Goal: Transaction & Acquisition: Subscribe to service/newsletter

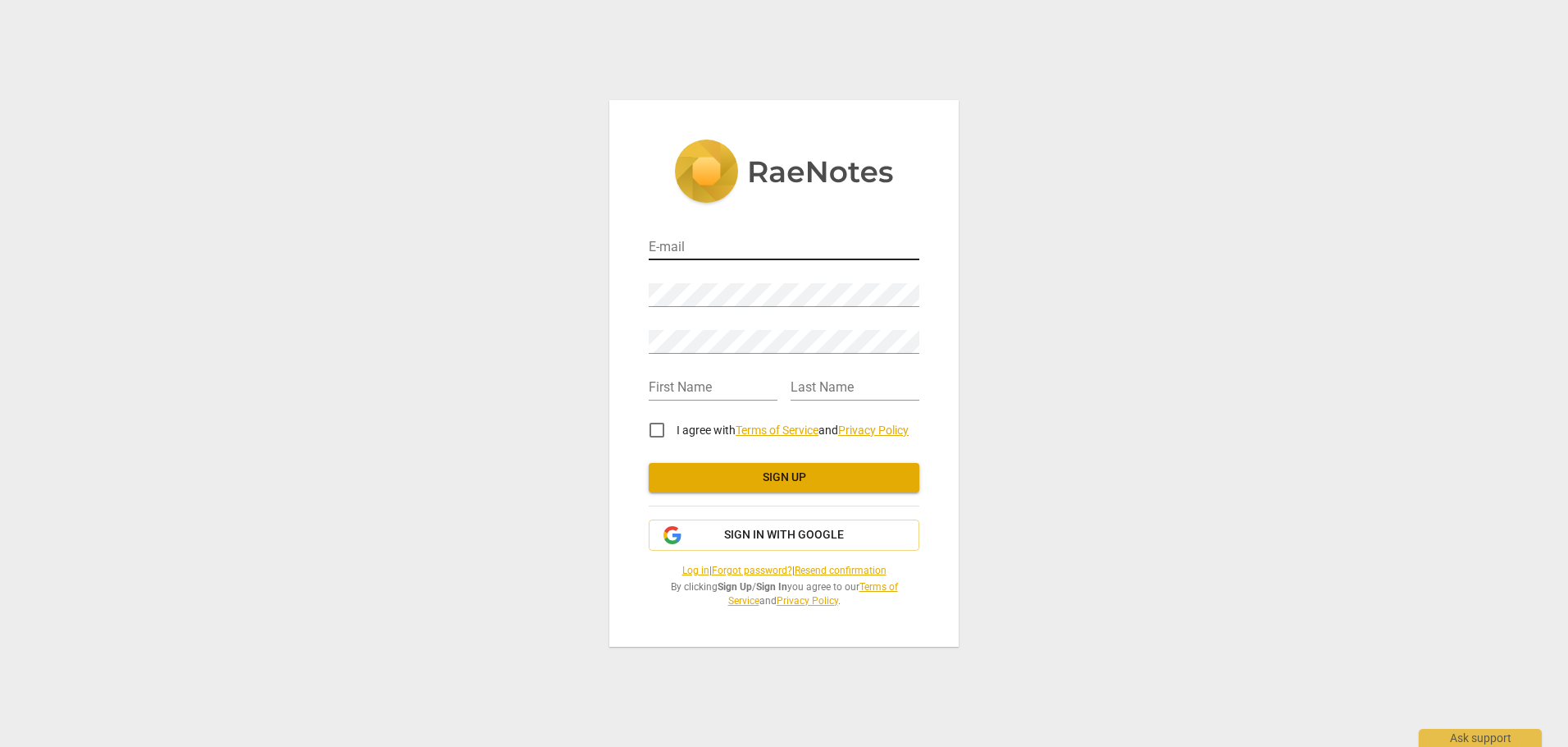
click at [662, 247] on input "email" at bounding box center [784, 248] width 271 height 24
type input "[PERSON_NAME][EMAIL_ADDRESS][PERSON_NAME][DOMAIN_NAME]"
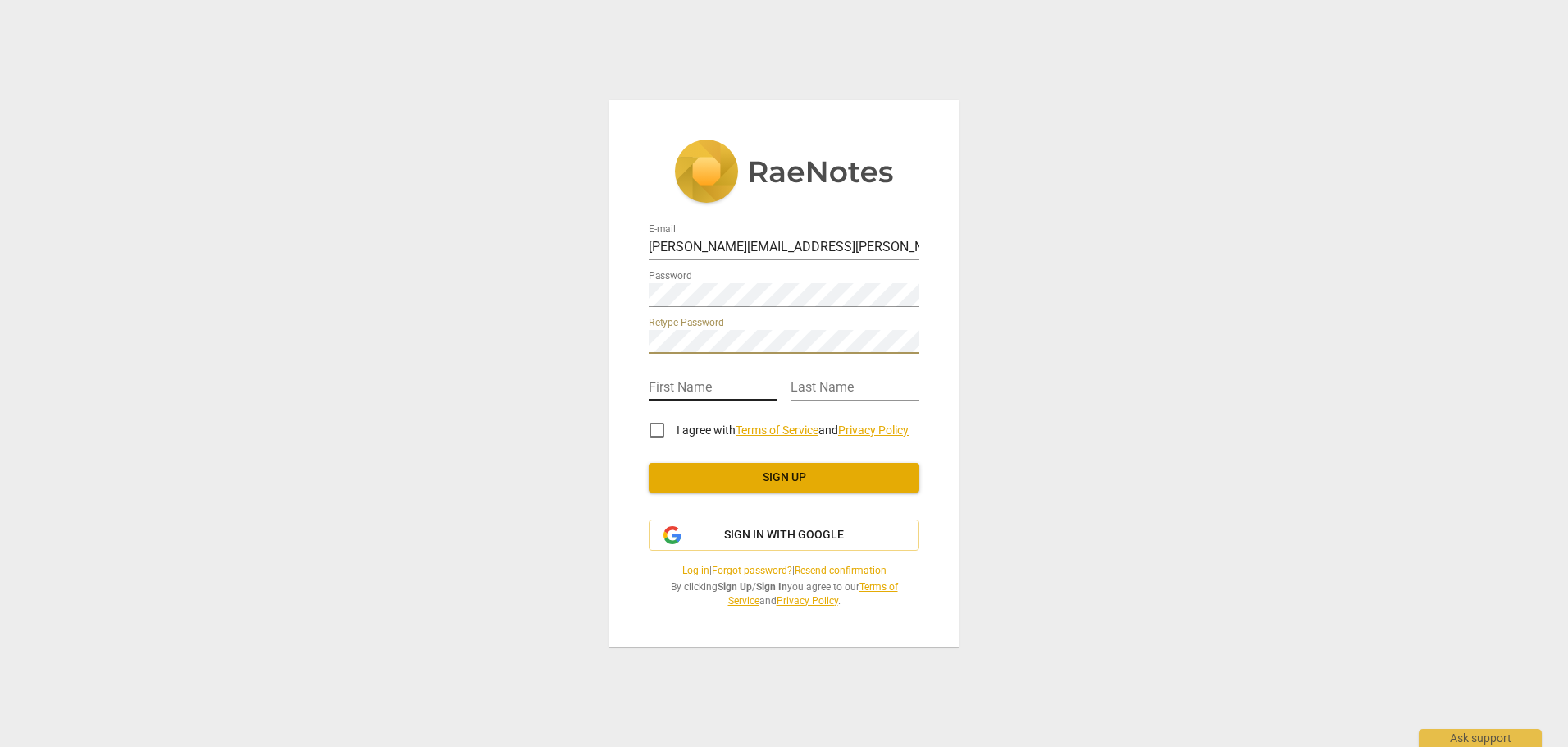
click at [673, 382] on input "text" at bounding box center [712, 389] width 129 height 24
type input "[PERSON_NAME]"
click at [660, 434] on input "I agree with Terms of Service and Privacy Policy" at bounding box center [657, 430] width 39 height 39
checkbox input "true"
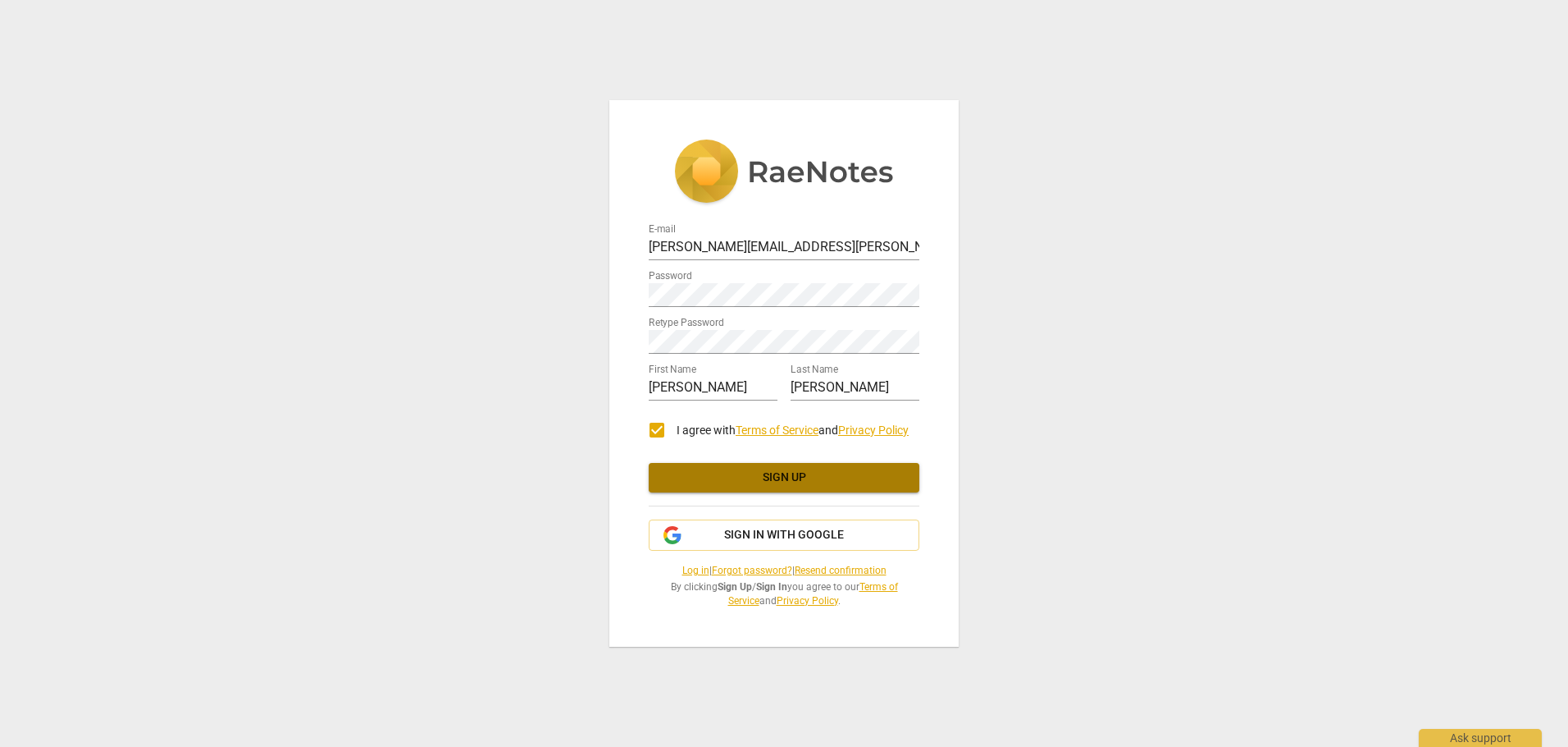
click at [752, 482] on span "Sign up" at bounding box center [784, 477] width 245 height 16
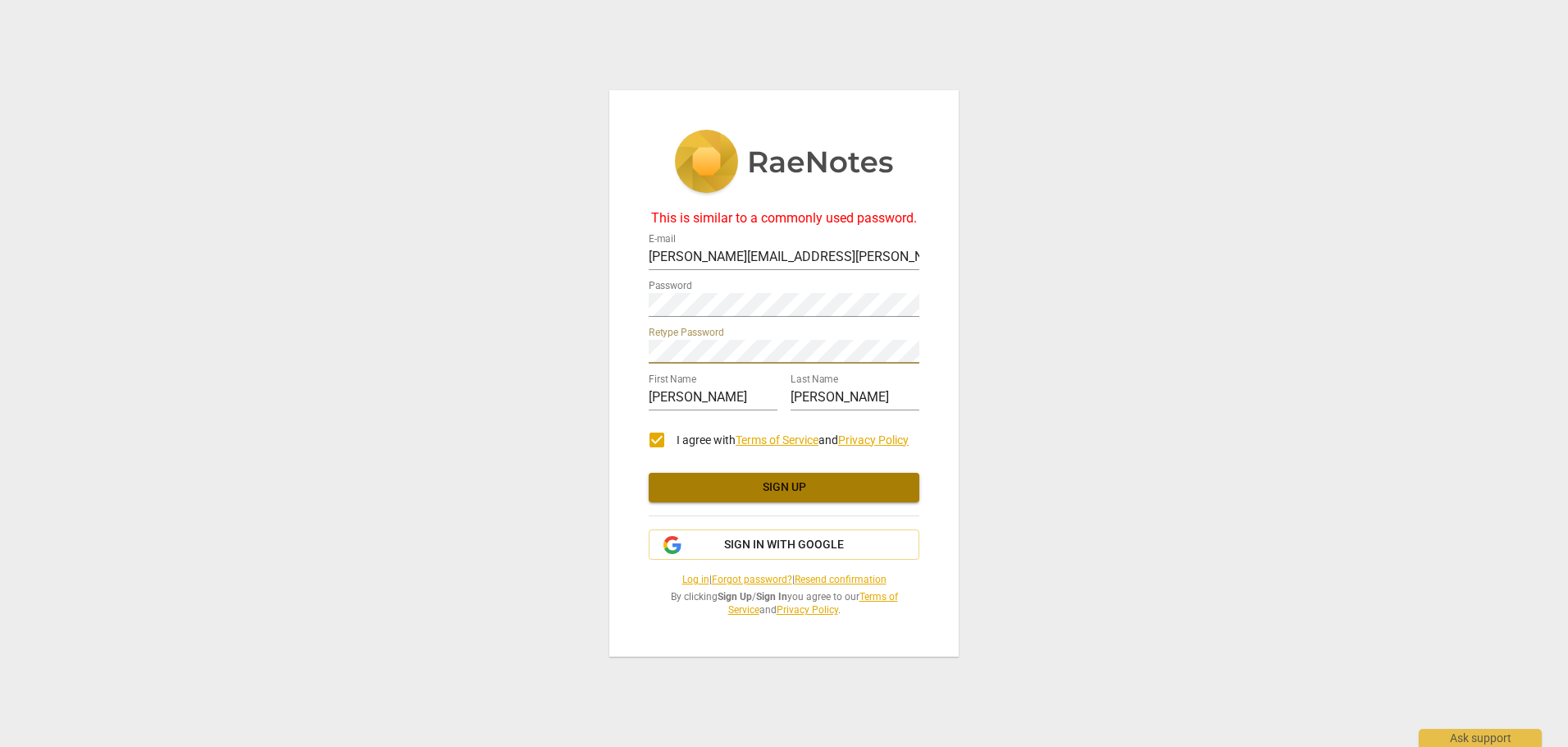
click at [747, 490] on span "Sign up" at bounding box center [784, 487] width 245 height 16
click at [760, 489] on span "Sign up" at bounding box center [784, 487] width 245 height 16
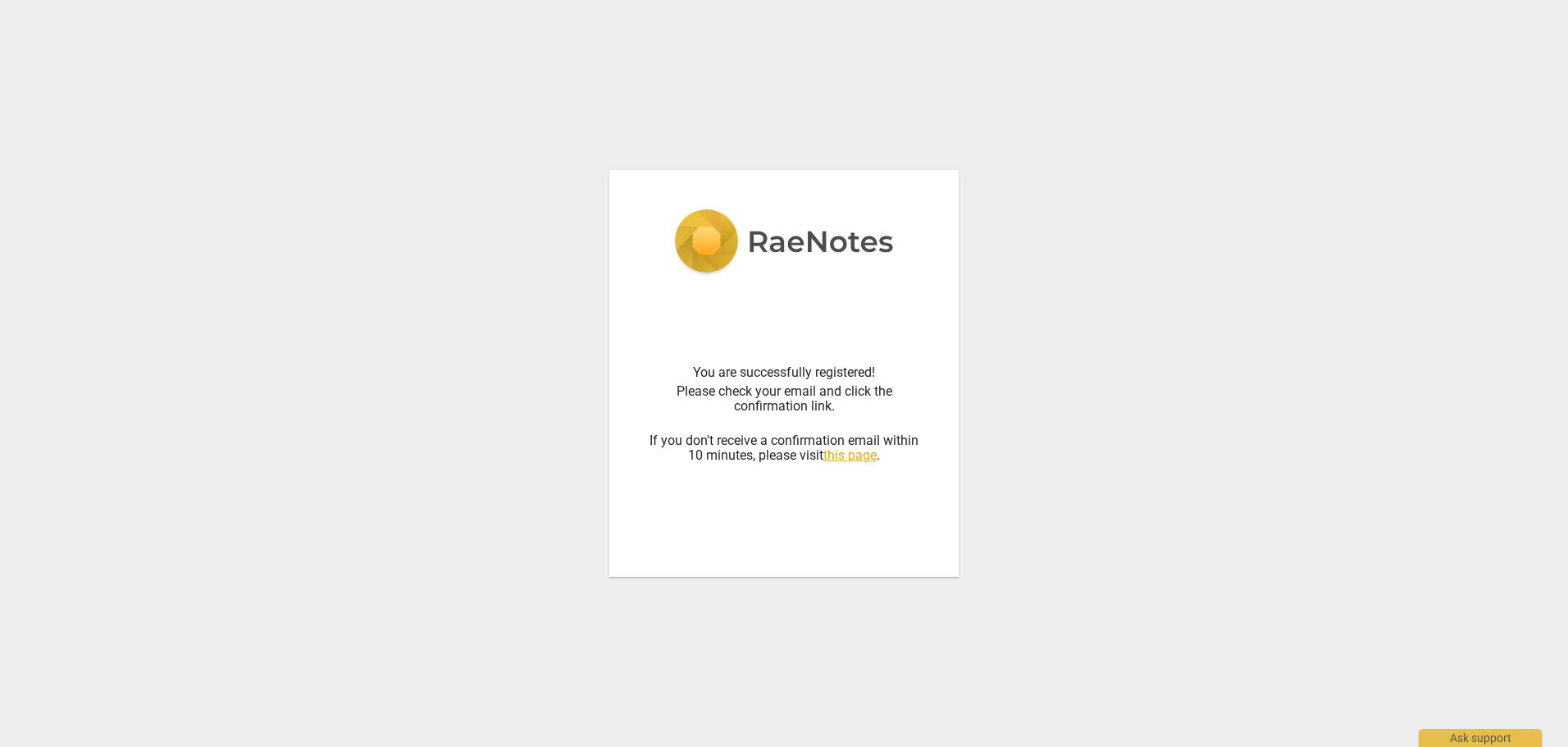
click at [388, 402] on div "You are successfully registered! Please check your email and click the confirma…" at bounding box center [784, 374] width 1568 height 747
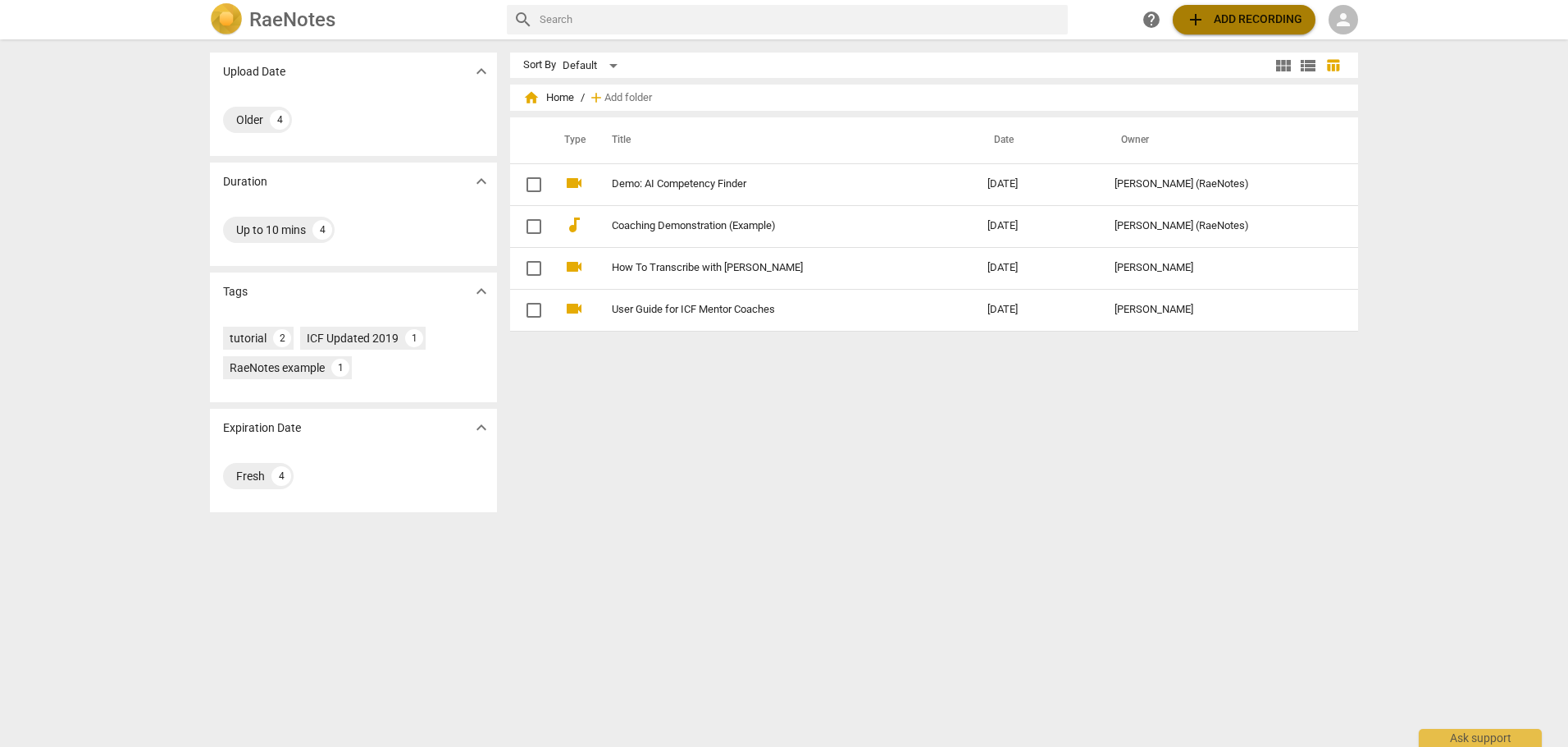
click at [1190, 18] on span "add" at bounding box center [1196, 20] width 20 height 20
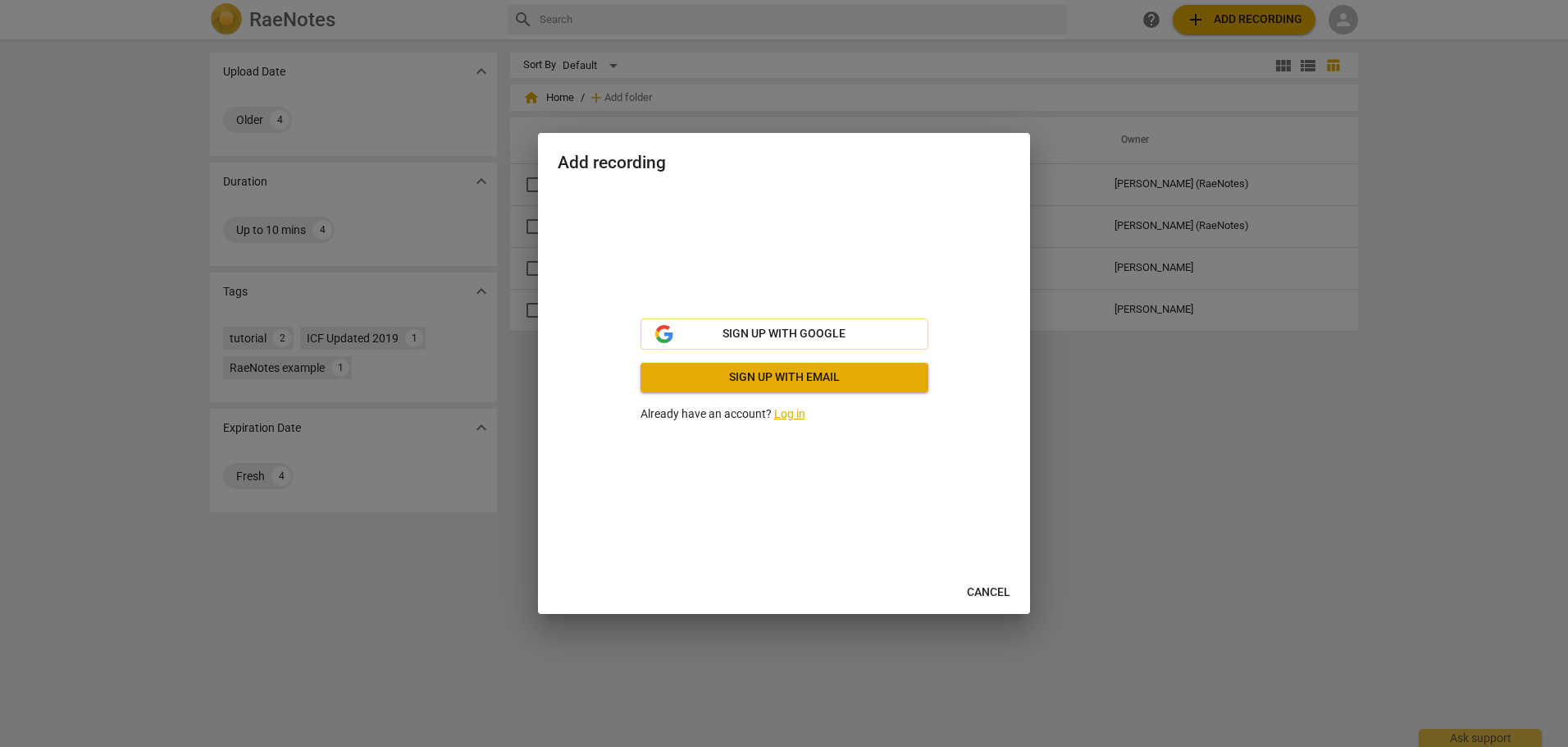
click at [781, 414] on link "Log in" at bounding box center [789, 413] width 32 height 13
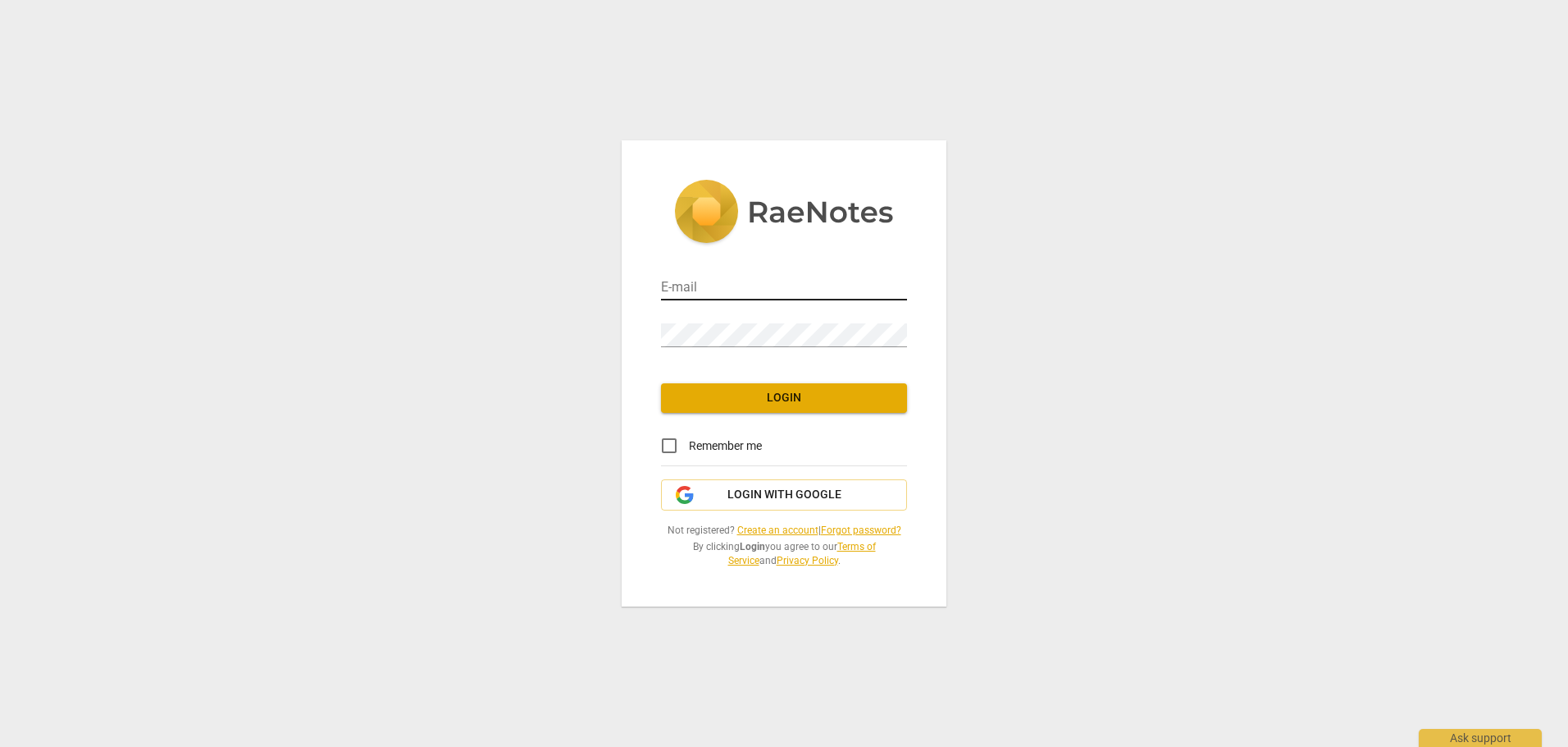
click at [745, 292] on input "email" at bounding box center [784, 288] width 246 height 24
type input "[PERSON_NAME][EMAIL_ADDRESS][PERSON_NAME][DOMAIN_NAME]"
click at [666, 447] on input "Remember me" at bounding box center [669, 445] width 39 height 39
checkbox input "true"
click at [747, 396] on span "Login" at bounding box center [784, 397] width 220 height 16
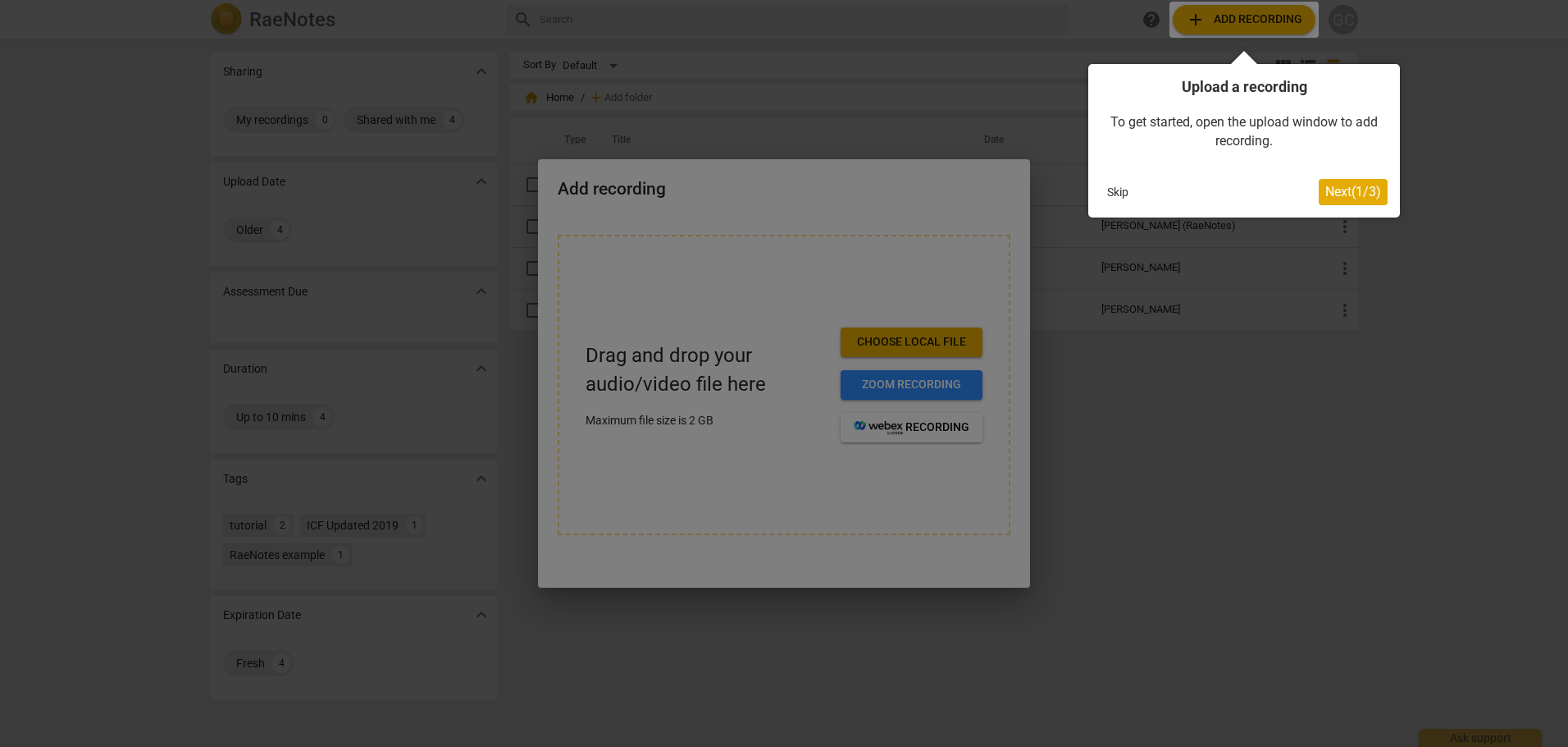
click at [1335, 192] on span "Next ( 1 / 3 )" at bounding box center [1352, 192] width 55 height 15
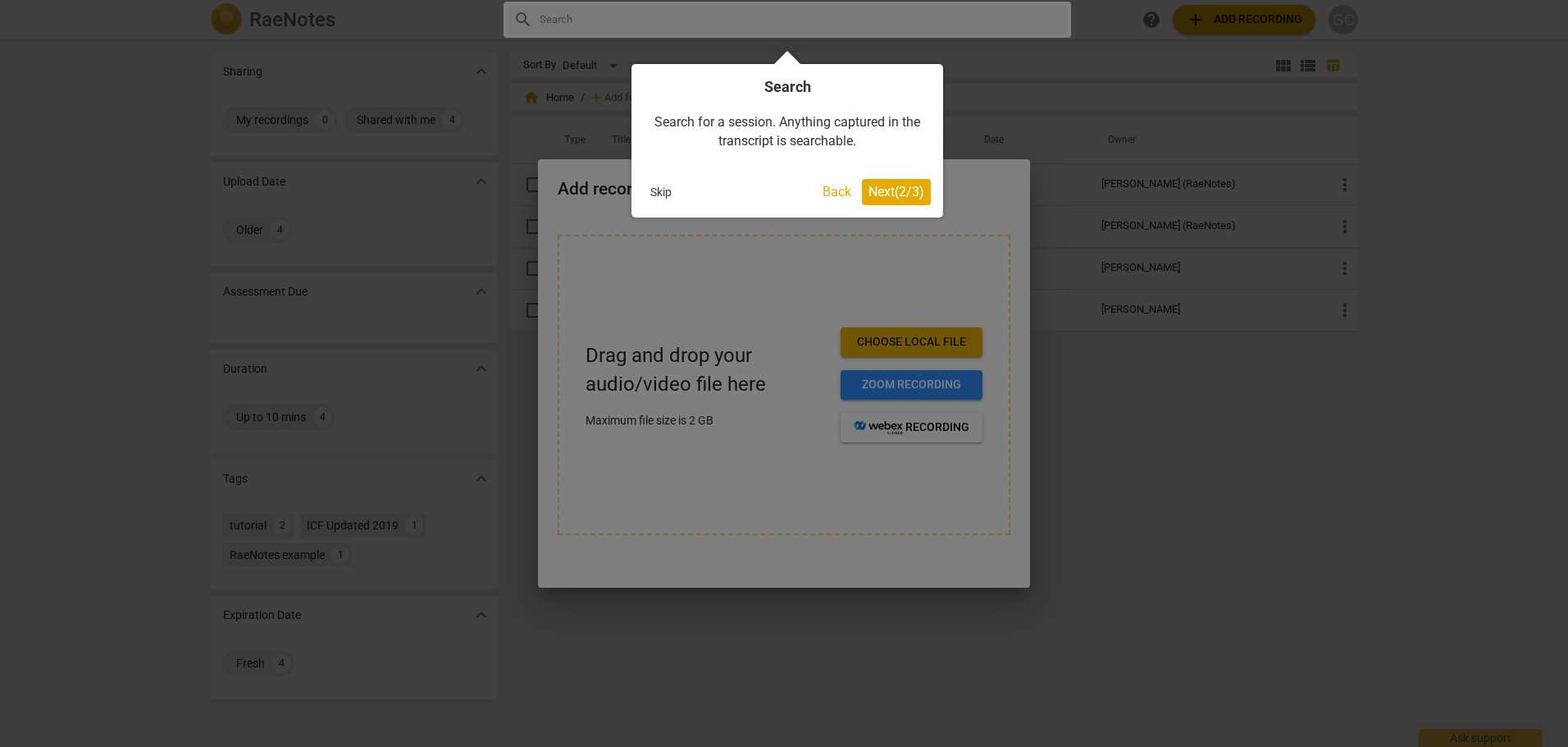
click at [884, 194] on span "Next ( 2 / 3 )" at bounding box center [896, 192] width 55 height 15
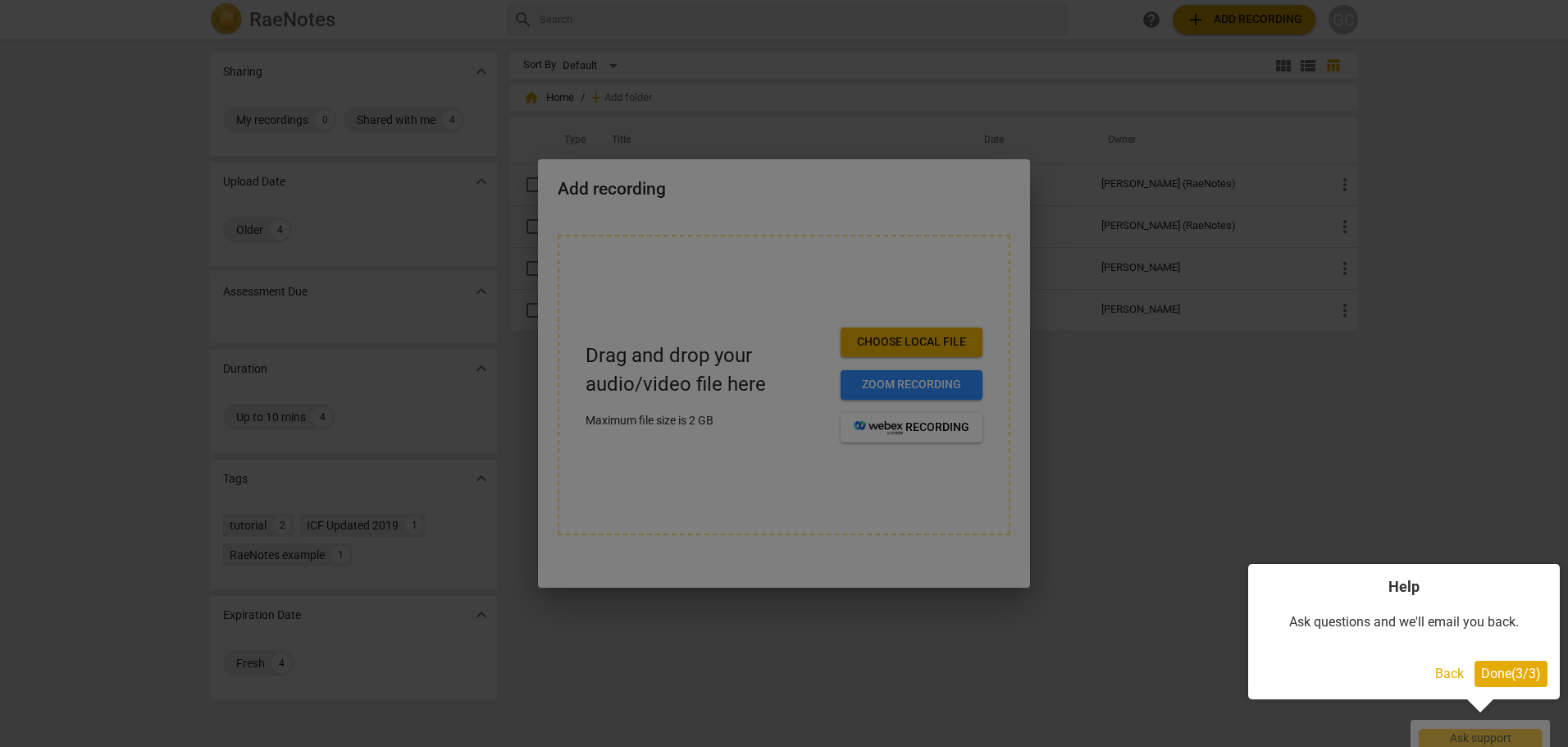
click at [1185, 325] on div at bounding box center [784, 374] width 1568 height 747
click at [1489, 670] on span "Done ( 3 / 3 )" at bounding box center [1511, 673] width 60 height 15
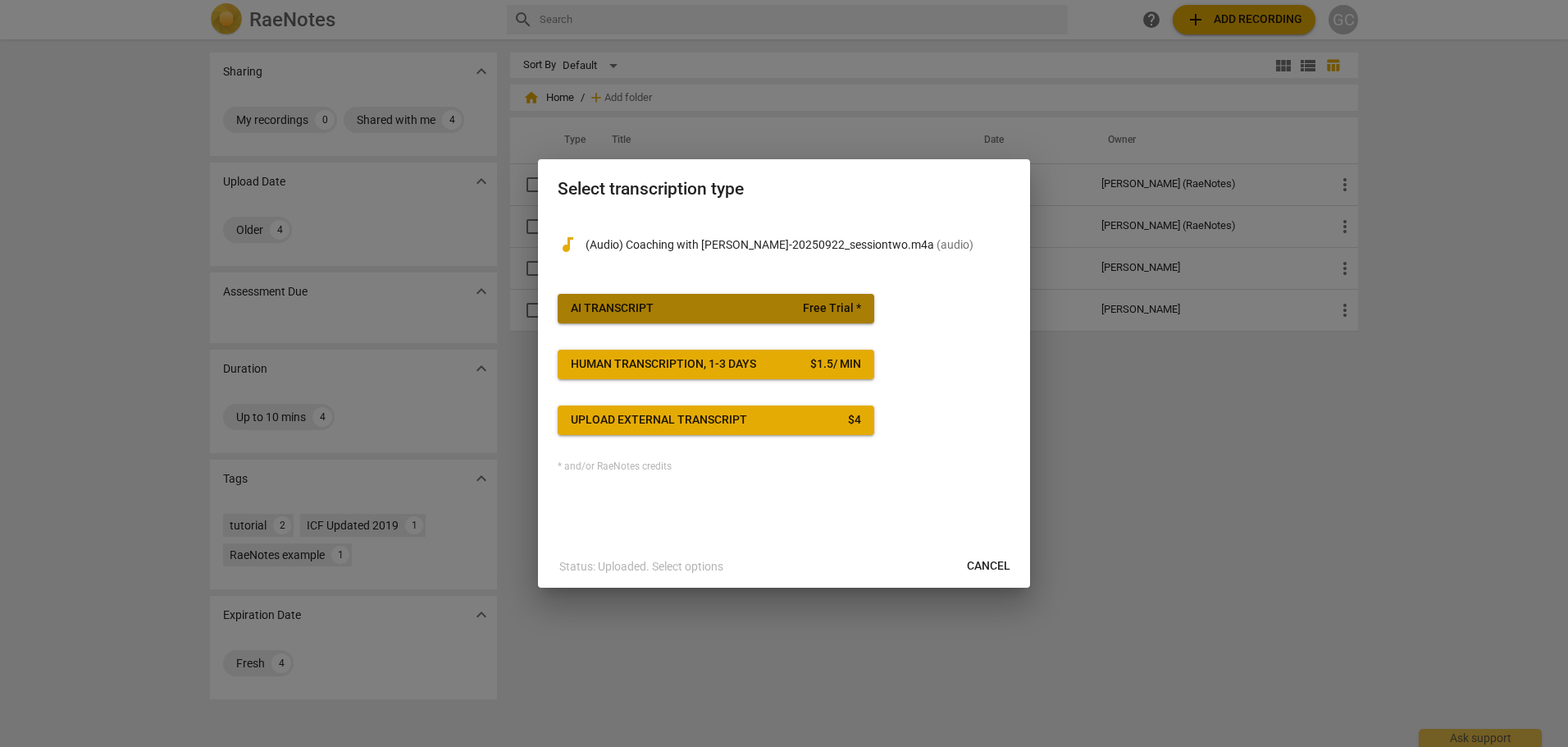
click at [672, 313] on span "AI Transcript Free Trial *" at bounding box center [716, 308] width 291 height 16
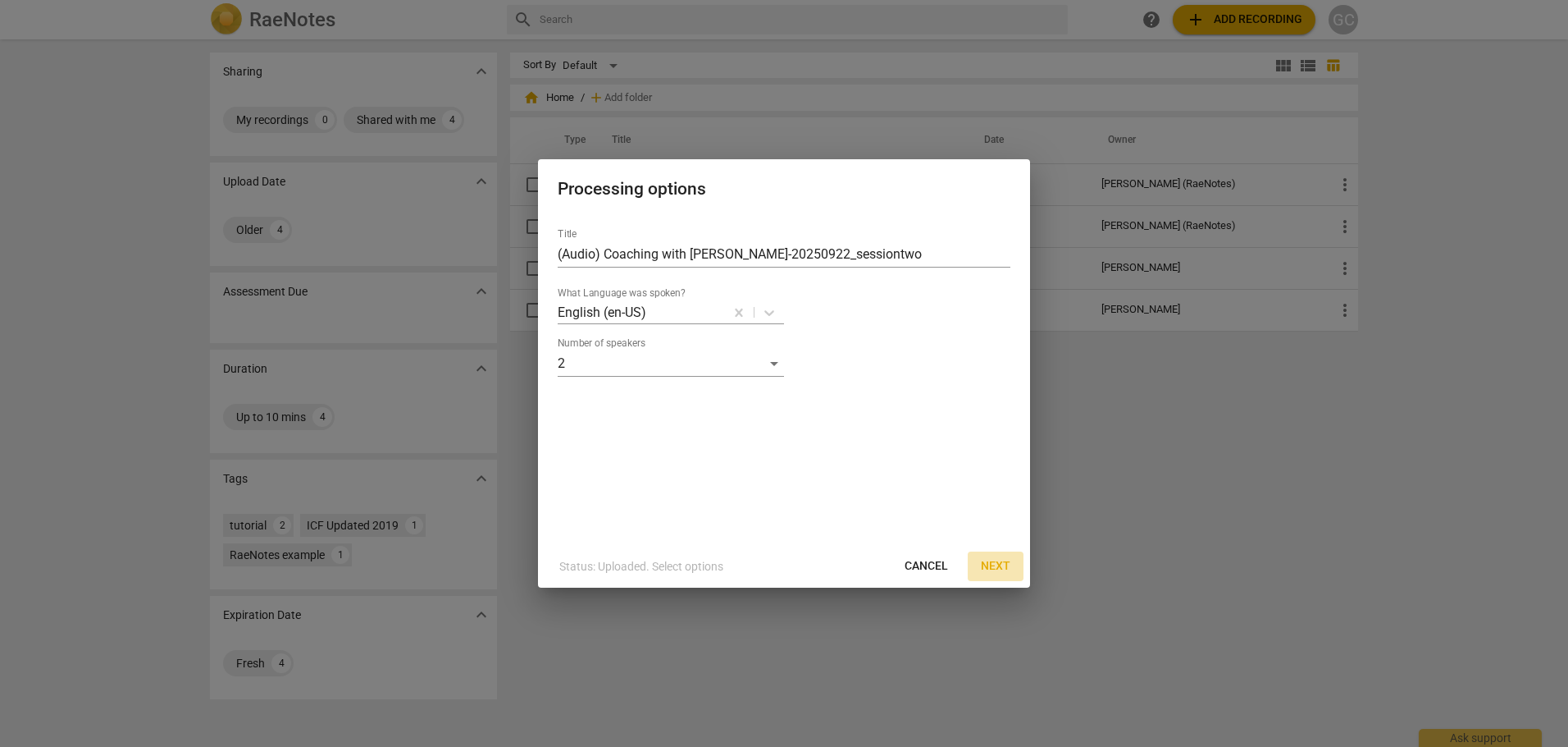
click at [991, 565] on span "Next" at bounding box center [995, 565] width 30 height 16
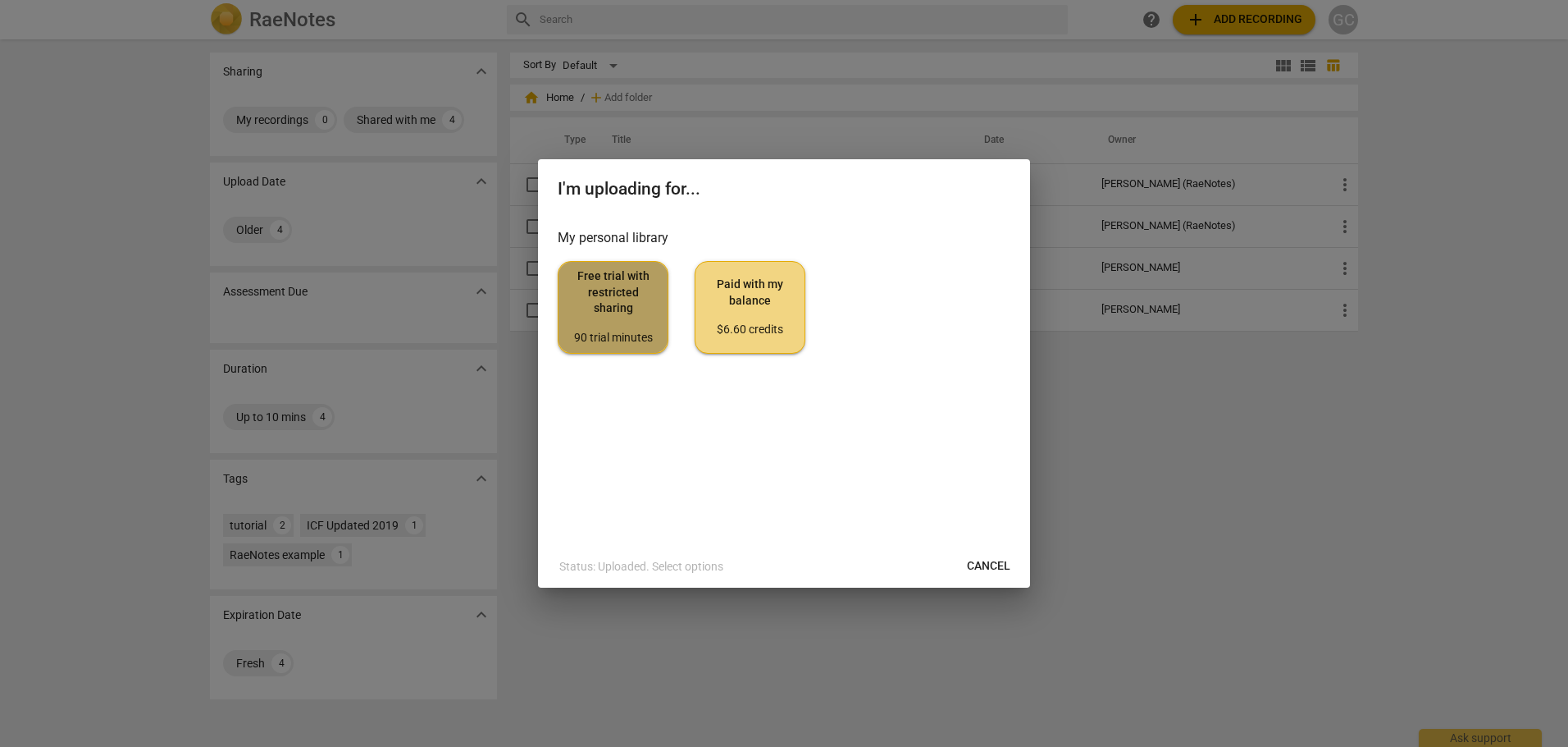
click at [600, 288] on span "Free trial with restricted sharing 90 trial minutes" at bounding box center [613, 307] width 83 height 77
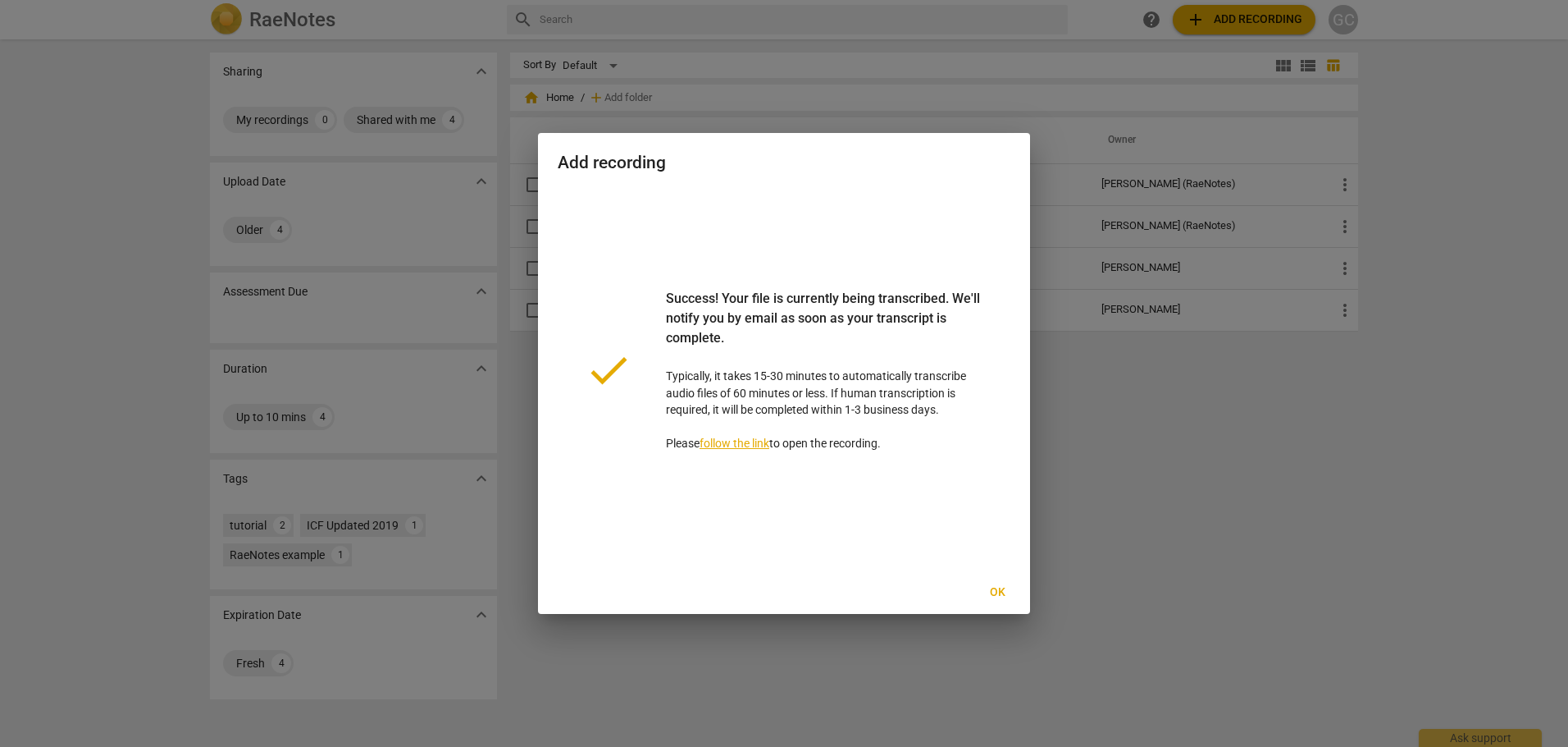
click at [729, 443] on link "follow the link" at bounding box center [735, 443] width 70 height 13
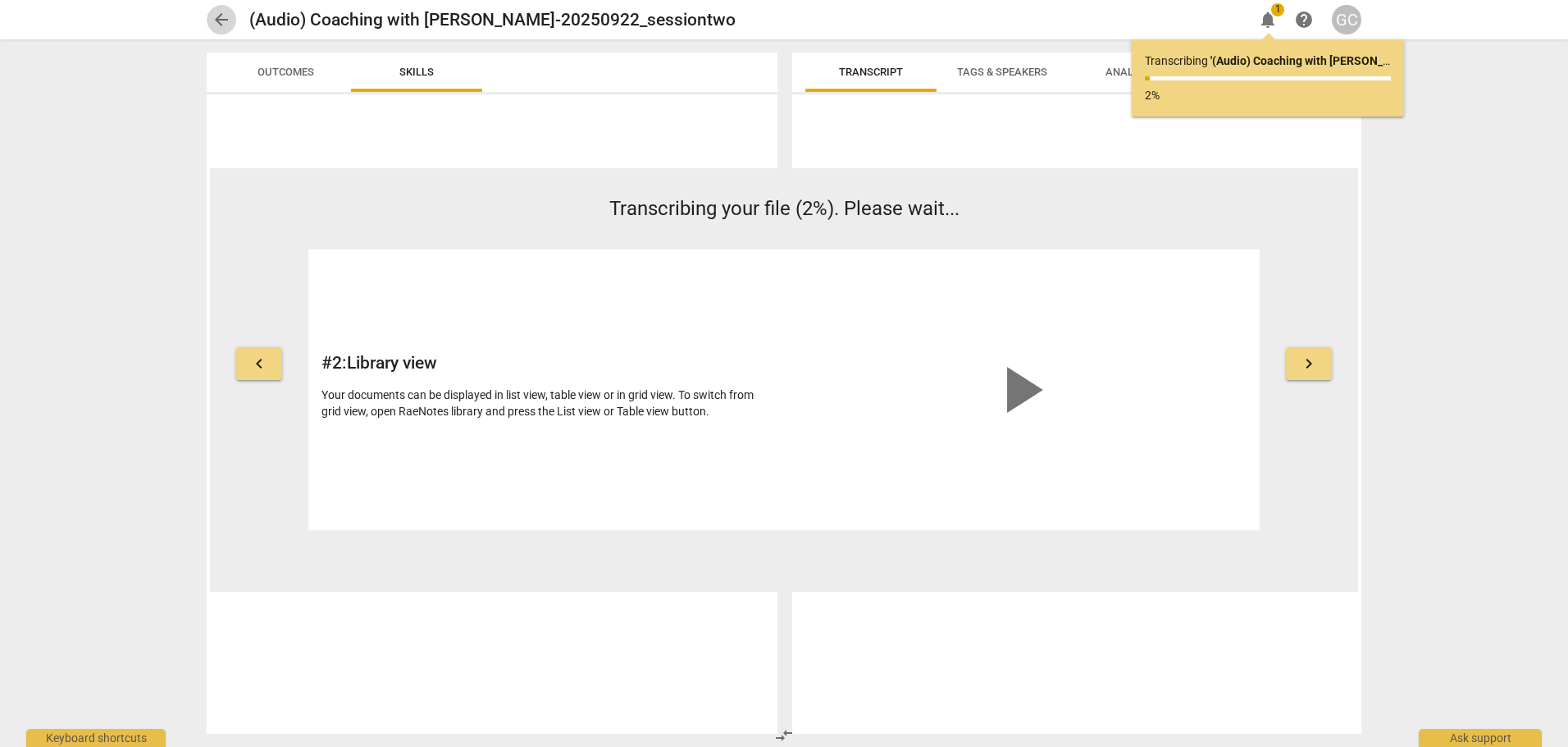
click at [225, 19] on span "arrow_back" at bounding box center [221, 20] width 20 height 20
